Goal: Task Accomplishment & Management: Manage account settings

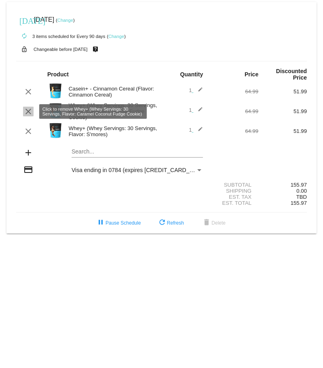
click at [27, 112] on mat-icon "clear" at bounding box center [28, 112] width 10 height 10
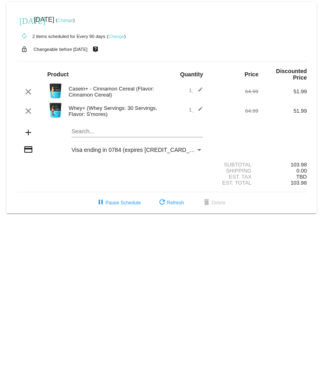
click at [73, 21] on link "Change" at bounding box center [65, 20] width 16 height 5
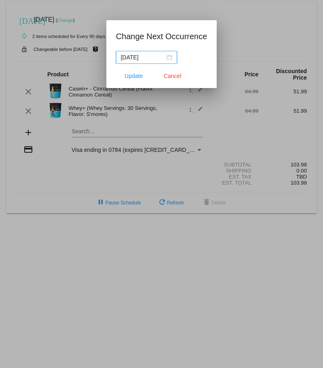
click at [169, 57] on div "[DATE]" at bounding box center [146, 57] width 51 height 9
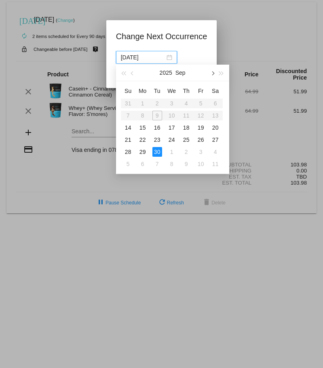
click at [213, 74] on span "button" at bounding box center [212, 74] width 4 height 4
click at [202, 152] on div "31" at bounding box center [201, 152] width 10 height 10
type input "[DATE]"
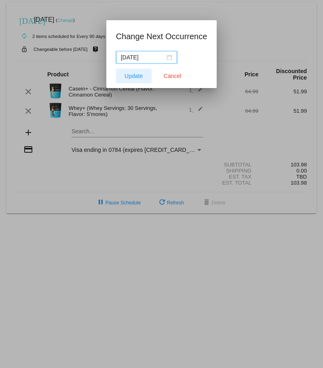
click at [140, 77] on span "Update" at bounding box center [134, 76] width 18 height 6
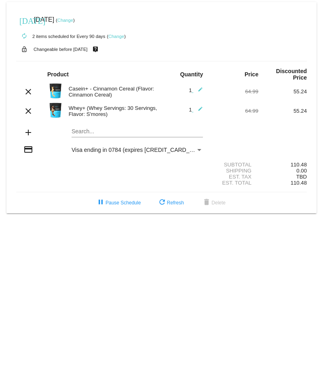
click at [114, 35] on link "Change" at bounding box center [116, 36] width 16 height 5
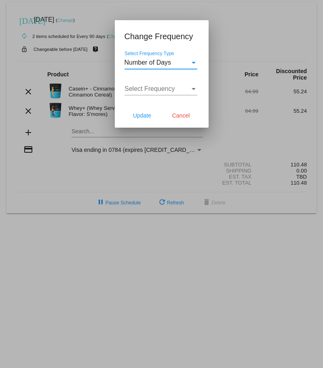
click at [174, 60] on div "Number of Days" at bounding box center [157, 62] width 65 height 7
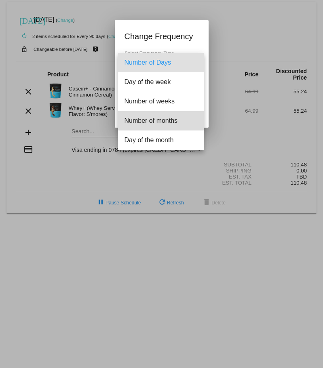
click at [177, 119] on span "Number of months" at bounding box center [161, 120] width 73 height 19
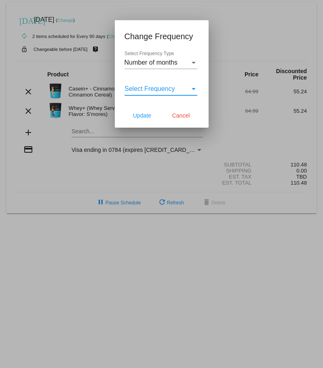
click at [175, 87] on div "Select Frequency" at bounding box center [157, 88] width 65 height 7
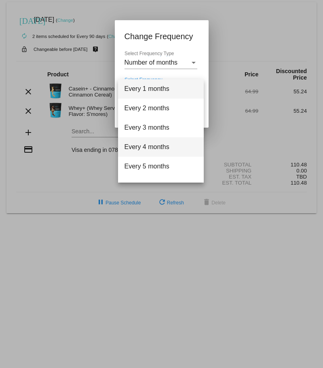
click at [152, 148] on span "Every 4 months" at bounding box center [161, 146] width 73 height 19
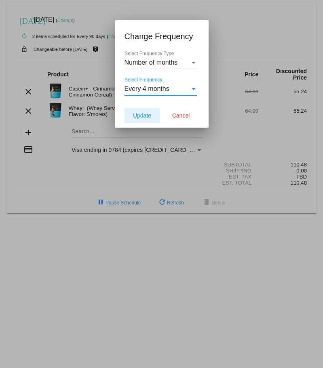
click at [148, 115] on span "Update" at bounding box center [142, 115] width 18 height 6
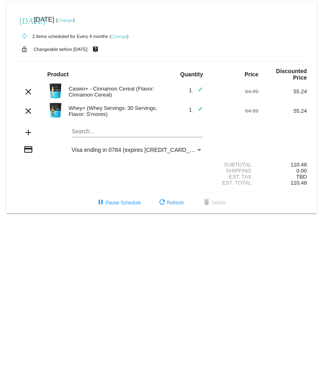
click at [73, 20] on link "Change" at bounding box center [65, 20] width 16 height 5
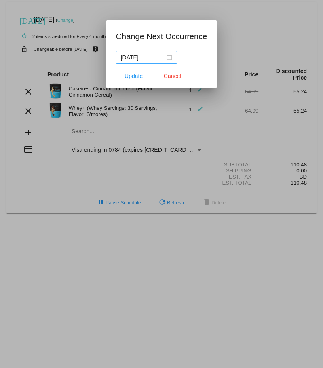
click at [169, 57] on div "[DATE]" at bounding box center [146, 57] width 51 height 9
click at [141, 76] on span "Update" at bounding box center [134, 76] width 18 height 6
